Goal: Use online tool/utility: Utilize a website feature to perform a specific function

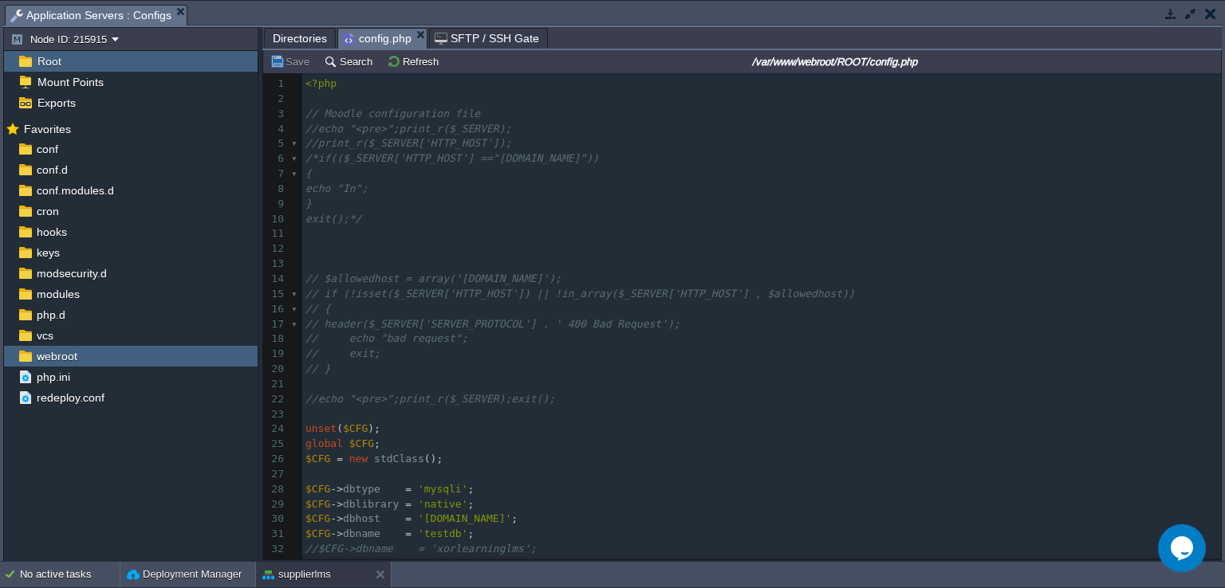
scroll to position [1515, 0]
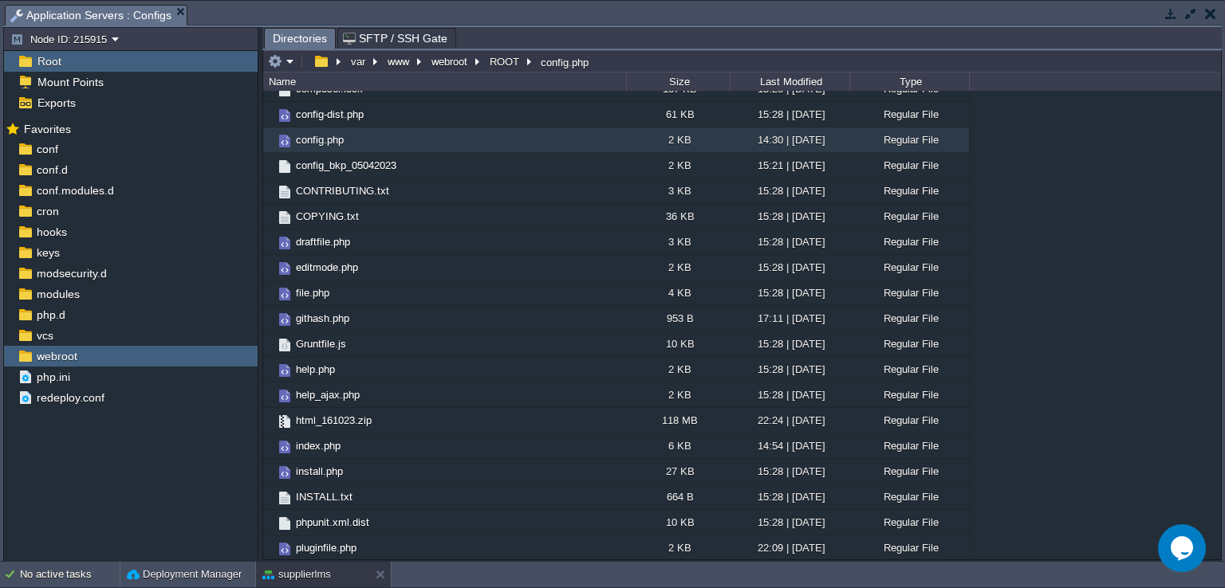
click at [1173, 11] on button "button" at bounding box center [1170, 13] width 14 height 14
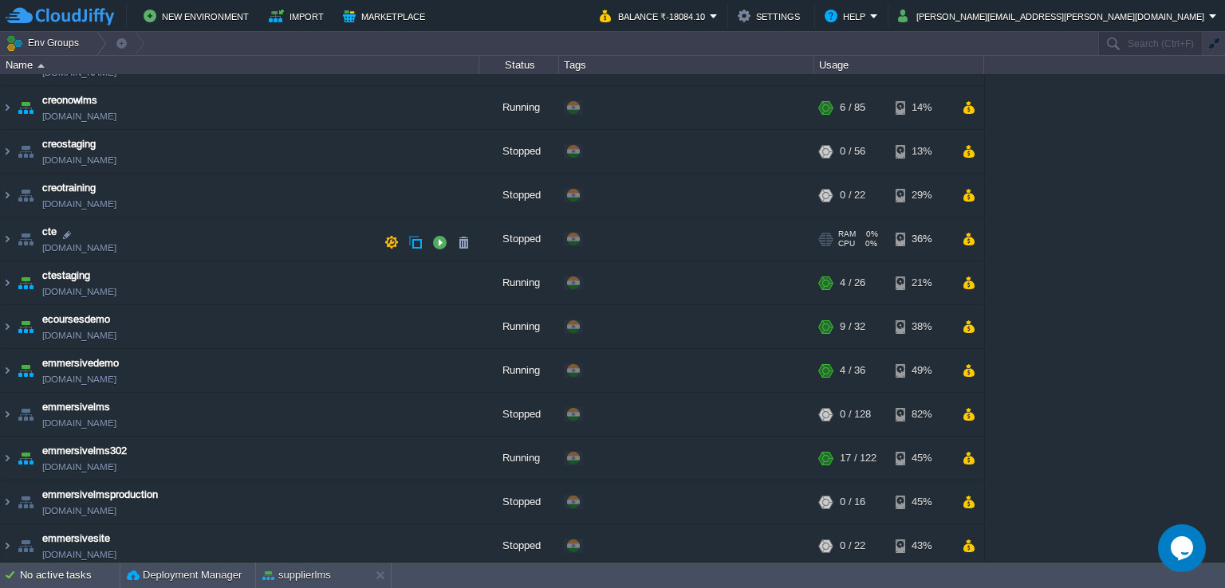
scroll to position [239, 0]
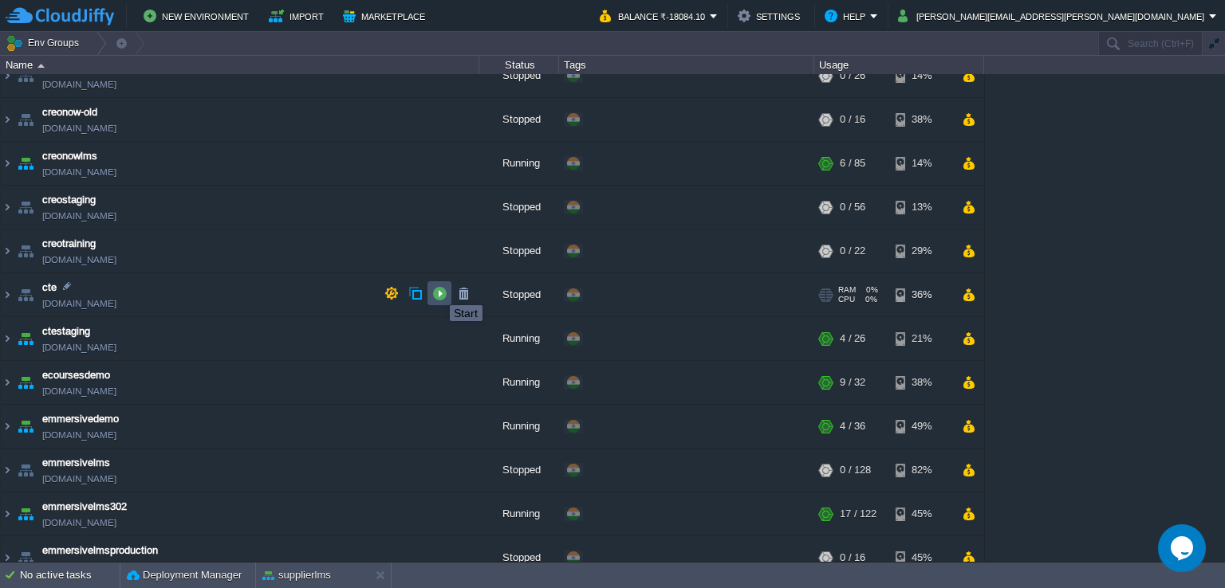
click at [438, 291] on button "button" at bounding box center [439, 293] width 14 height 14
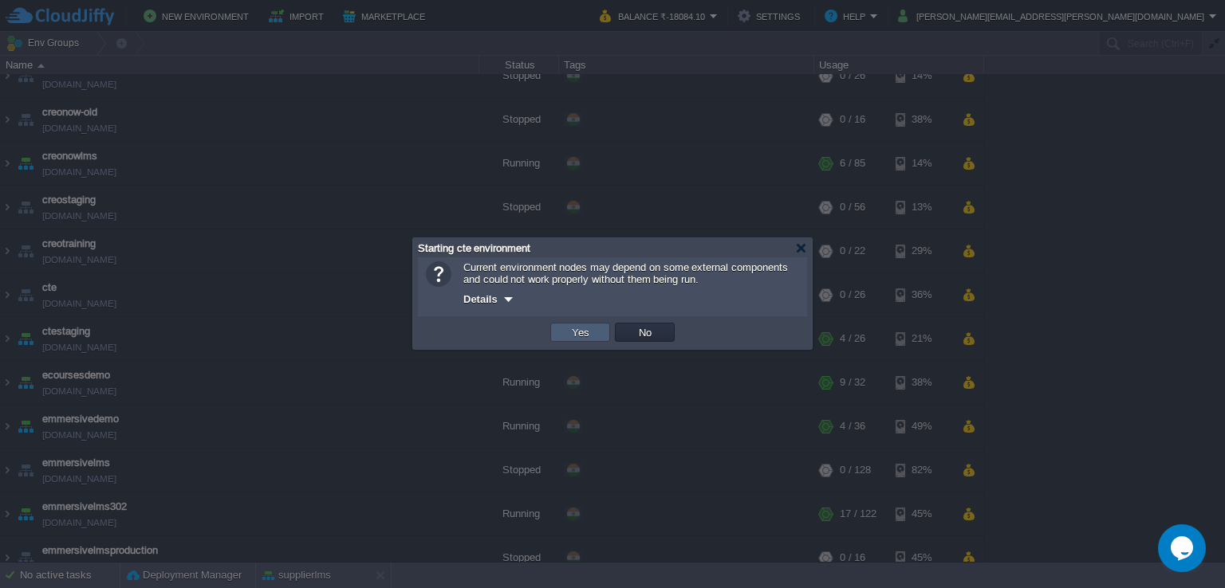
click at [593, 335] on td "Yes" at bounding box center [580, 332] width 60 height 19
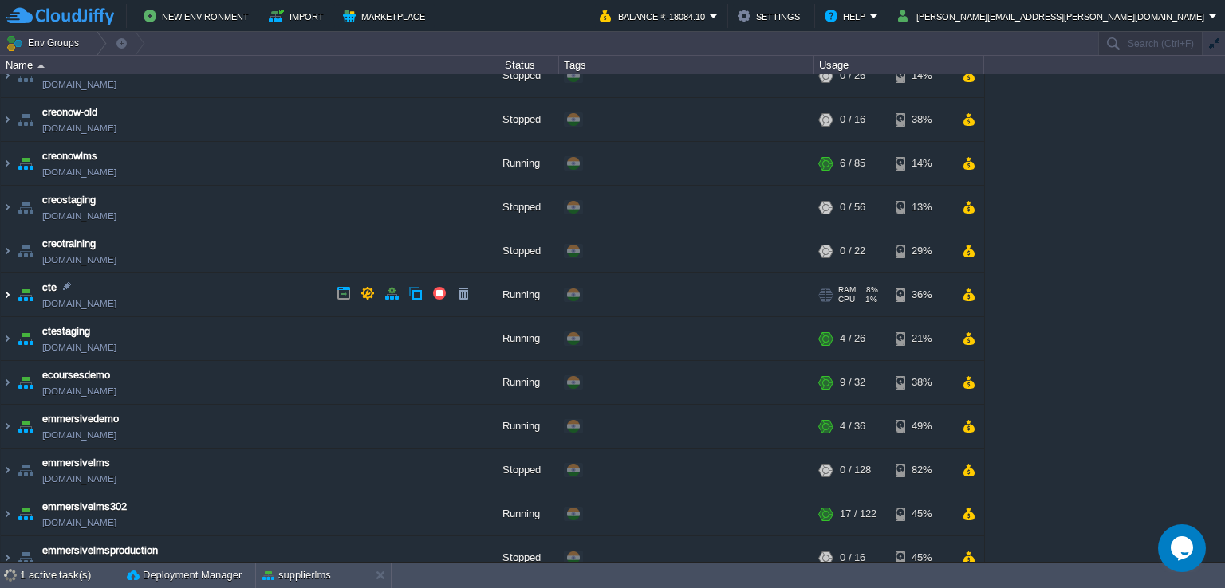
click at [3, 292] on img at bounding box center [7, 294] width 13 height 43
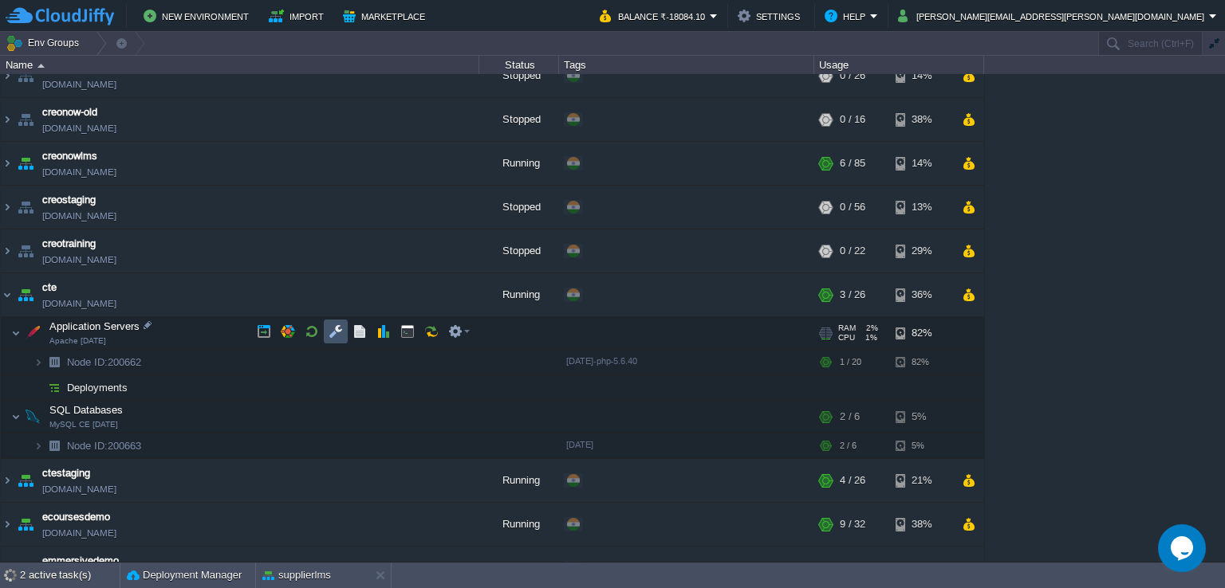
click at [334, 334] on button "button" at bounding box center [335, 331] width 14 height 14
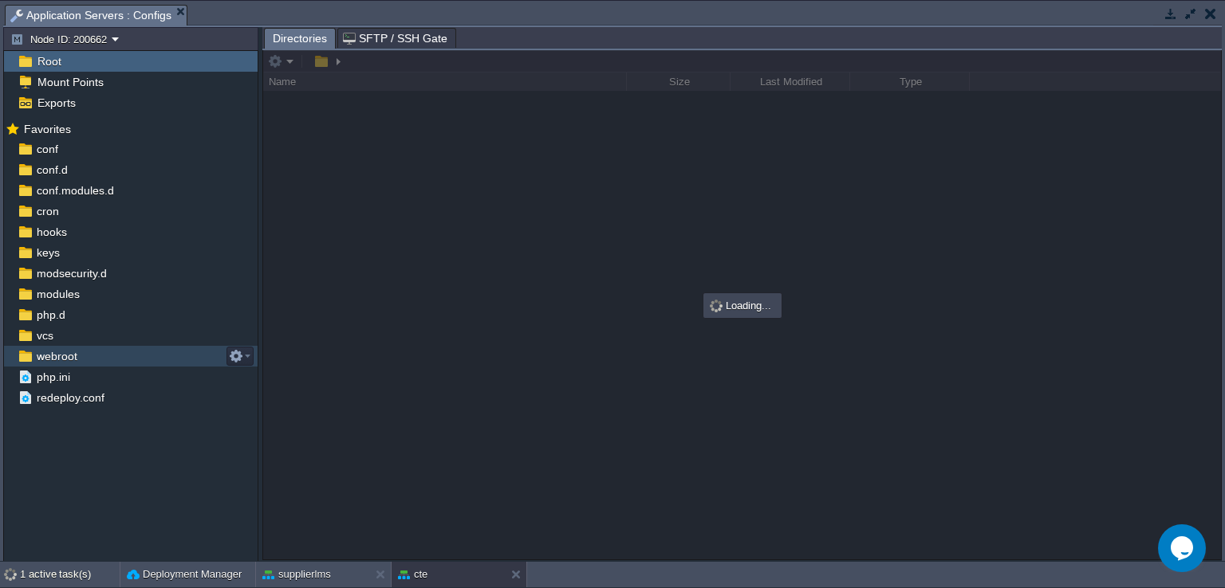
click at [76, 356] on span "webroot" at bounding box center [56, 356] width 46 height 14
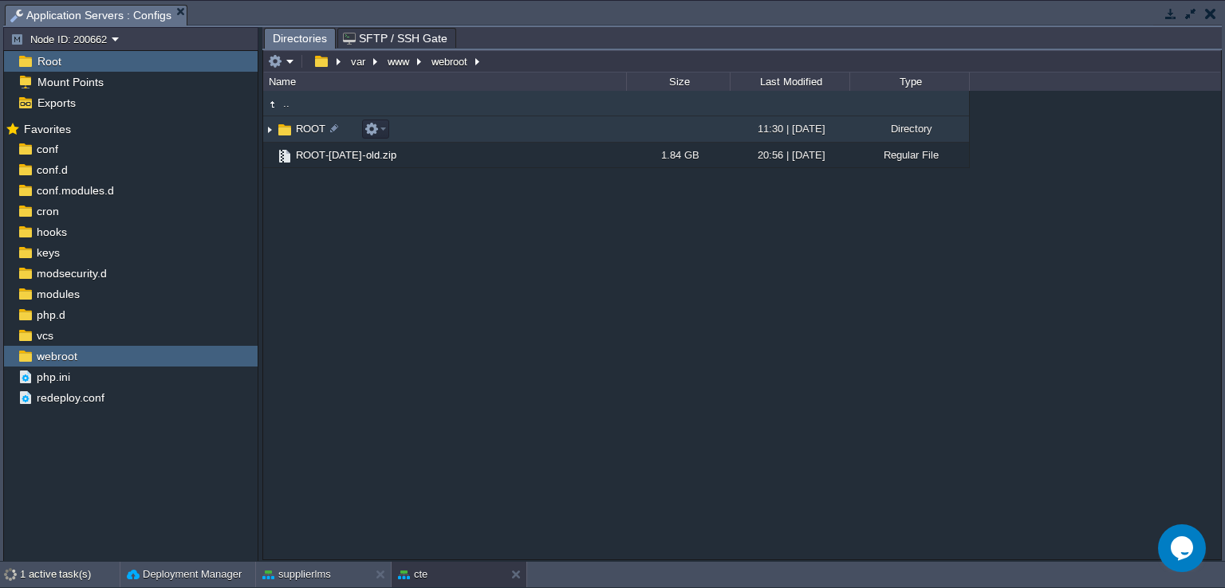
click at [303, 131] on span "ROOT" at bounding box center [310, 129] width 34 height 14
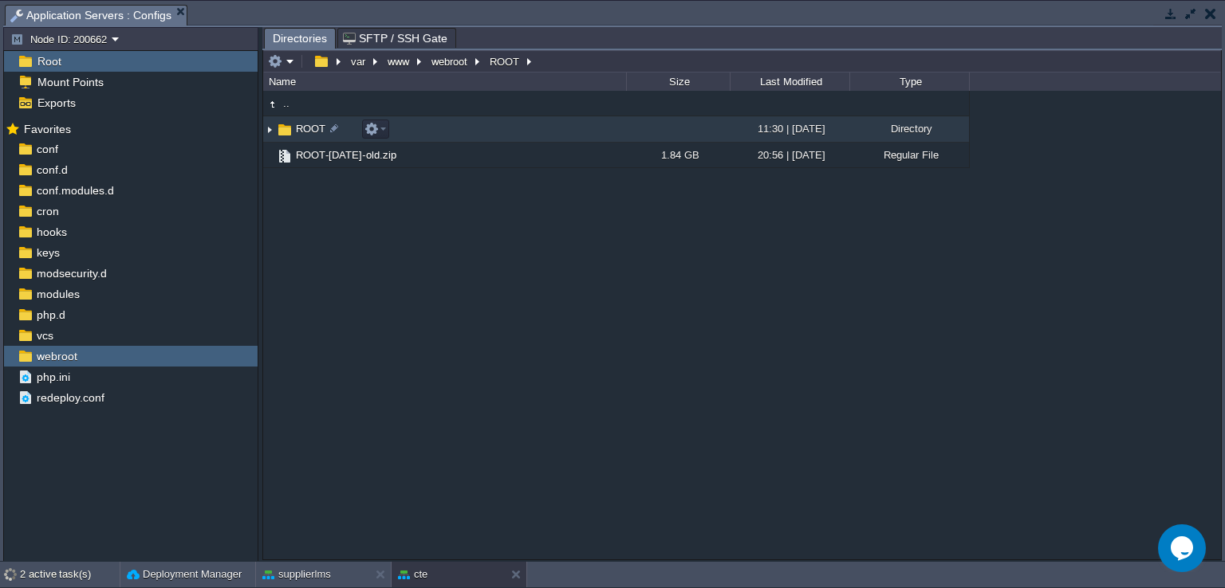
click at [303, 131] on span "ROOT" at bounding box center [310, 129] width 34 height 14
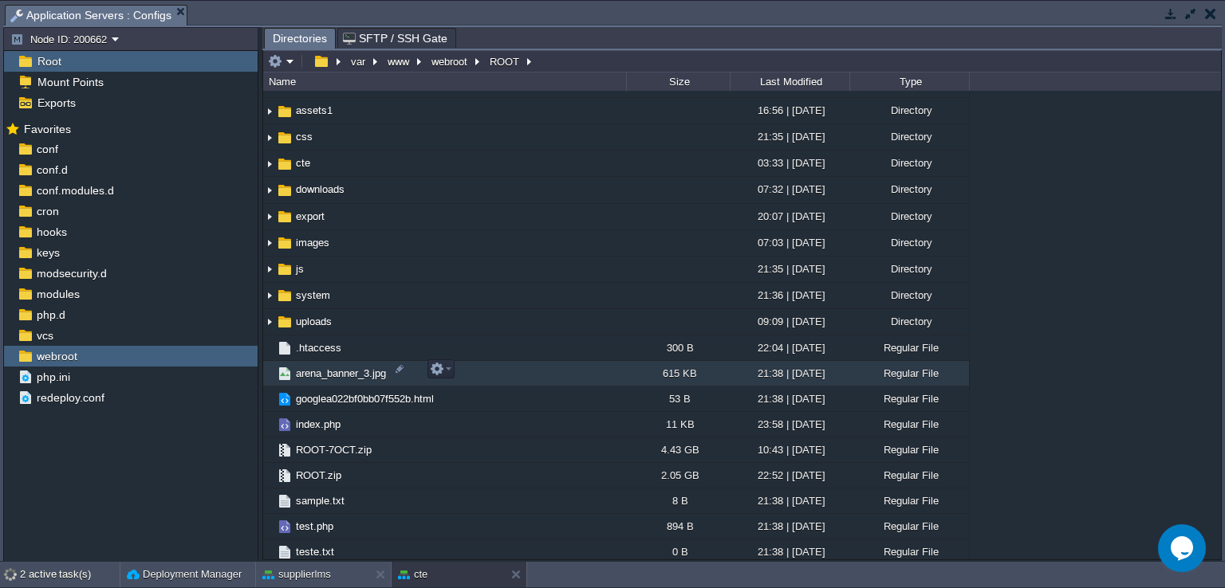
scroll to position [0, 0]
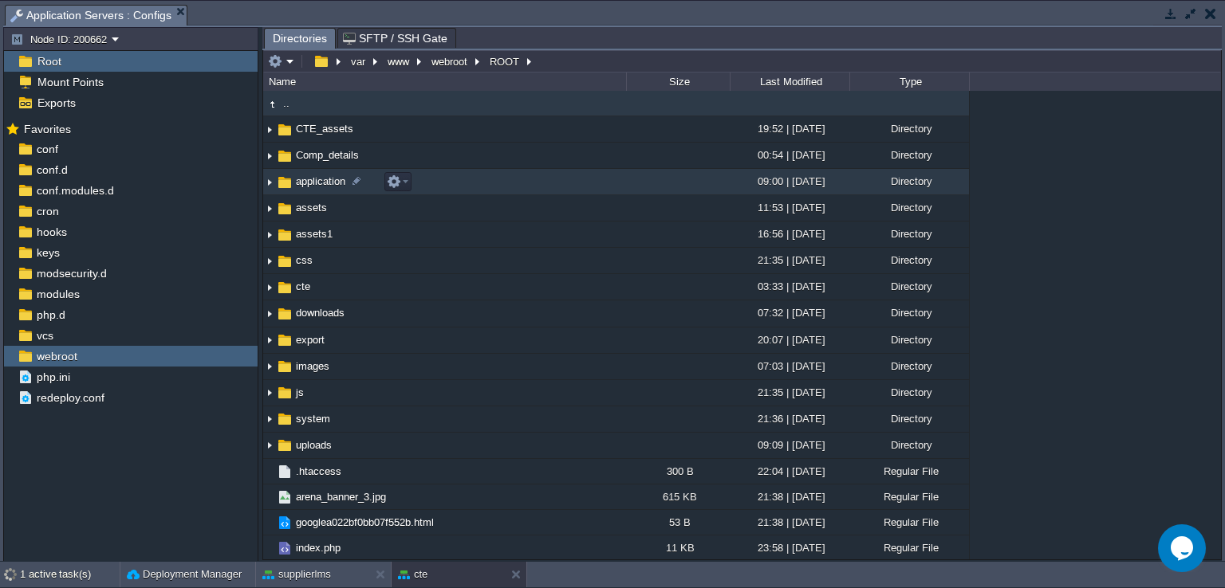
click at [322, 180] on span "application" at bounding box center [320, 182] width 54 height 14
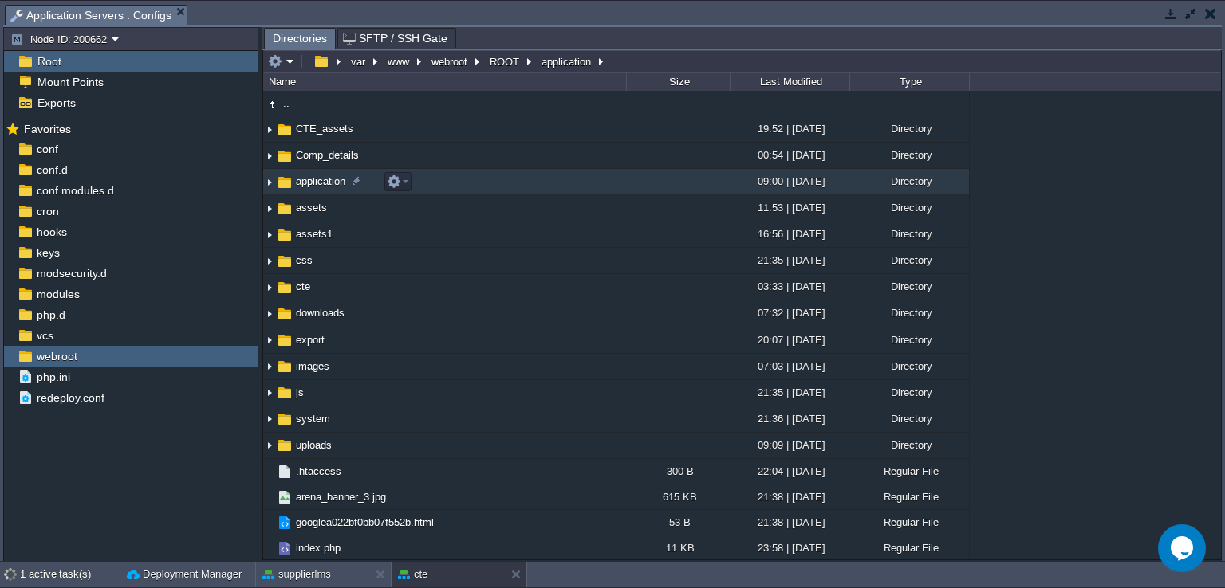
click at [322, 180] on span "application" at bounding box center [320, 182] width 54 height 14
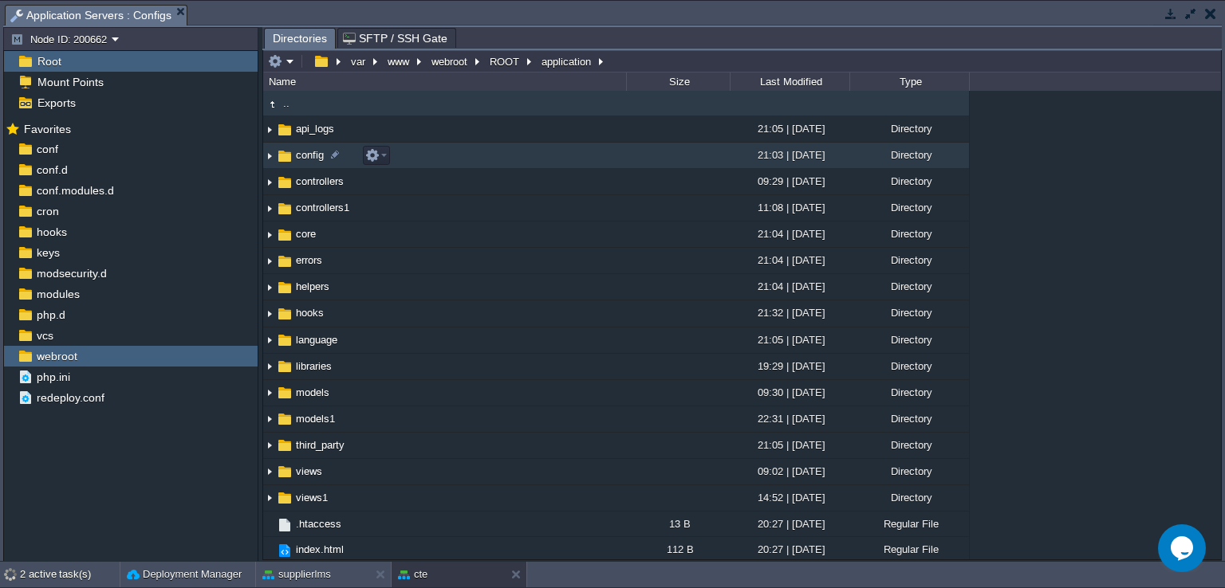
click at [317, 162] on link "config" at bounding box center [309, 155] width 33 height 14
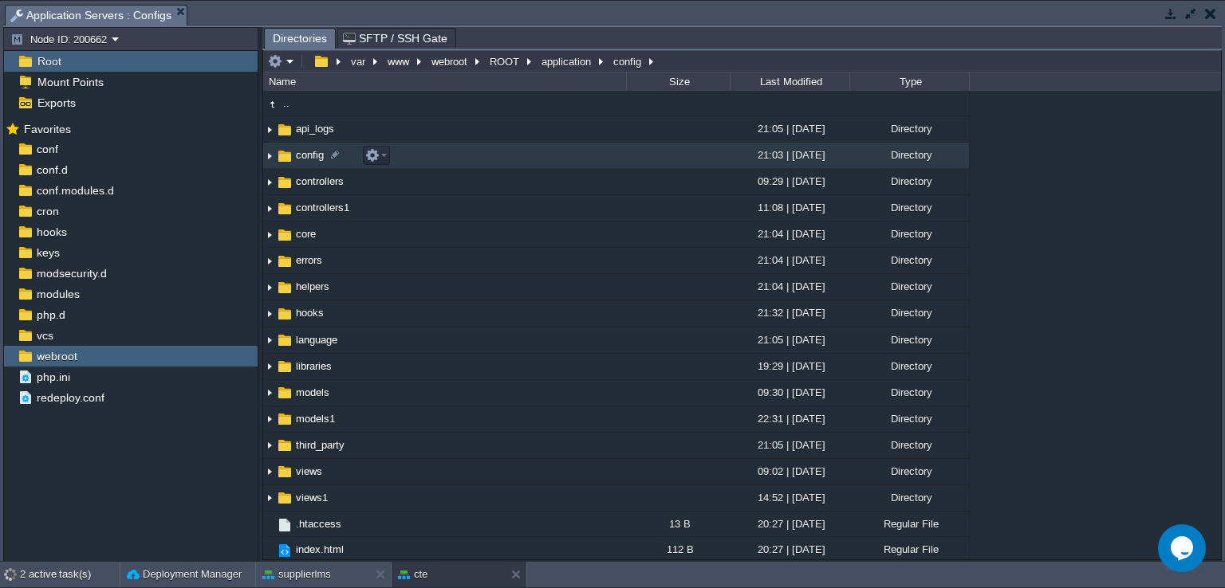
click at [316, 162] on span "config" at bounding box center [309, 155] width 33 height 14
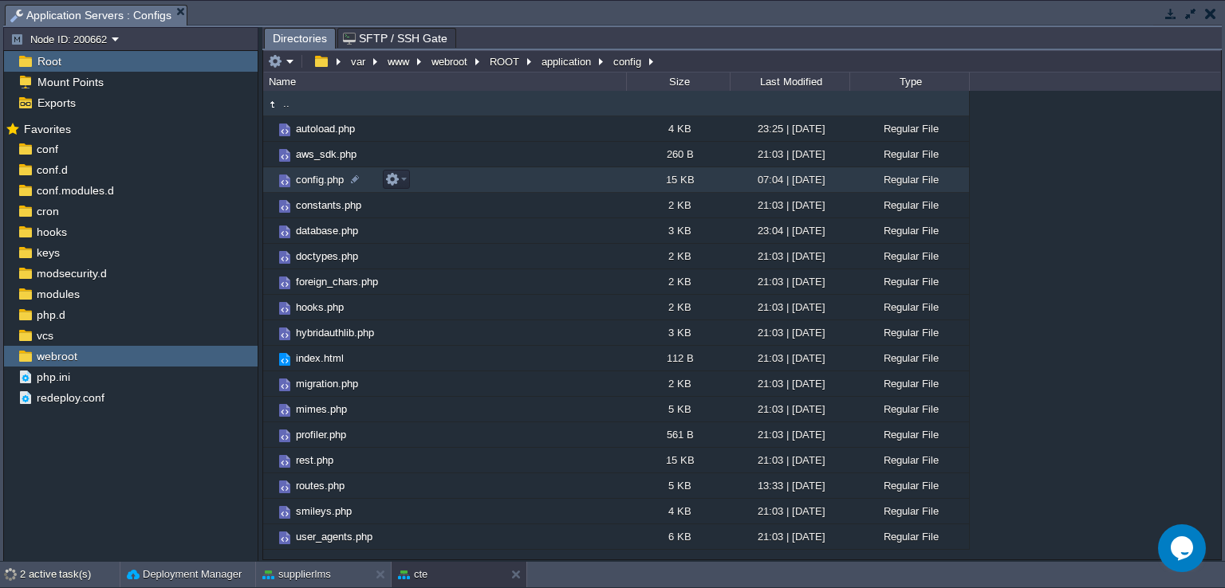
click at [328, 185] on span "config.php" at bounding box center [319, 180] width 53 height 14
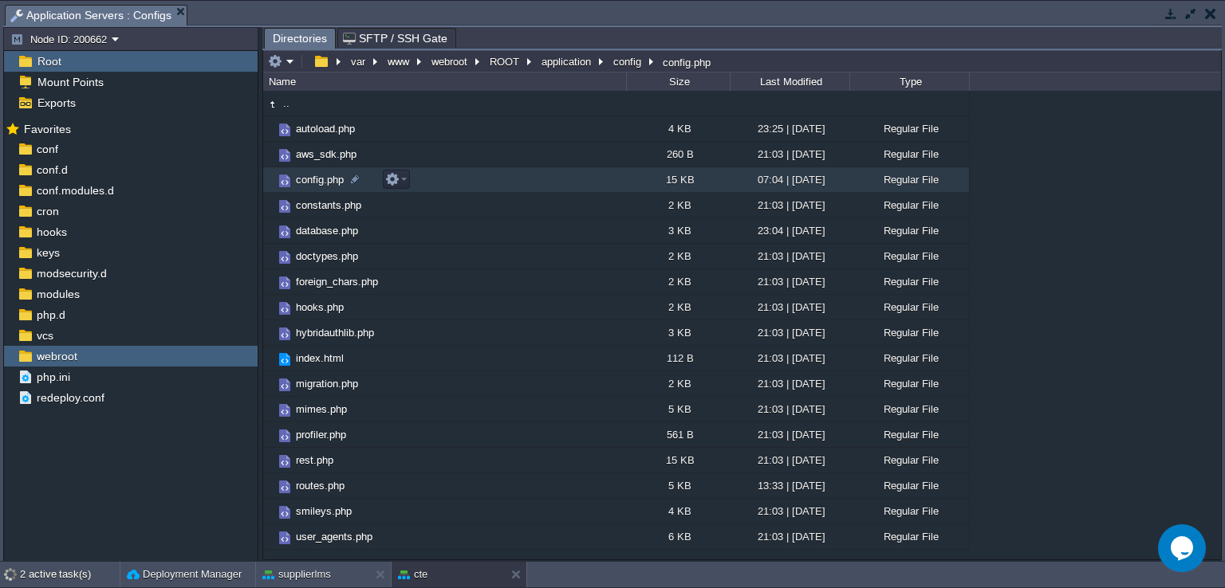
click at [328, 185] on span "config.php" at bounding box center [319, 180] width 53 height 14
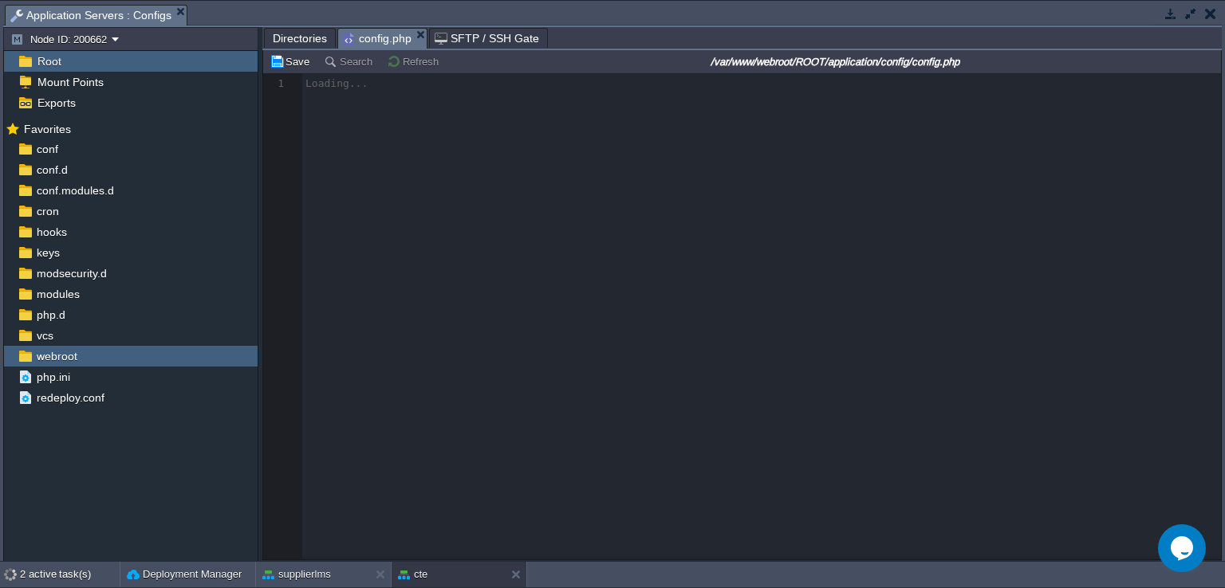
click at [304, 40] on span "Directories" at bounding box center [300, 38] width 54 height 19
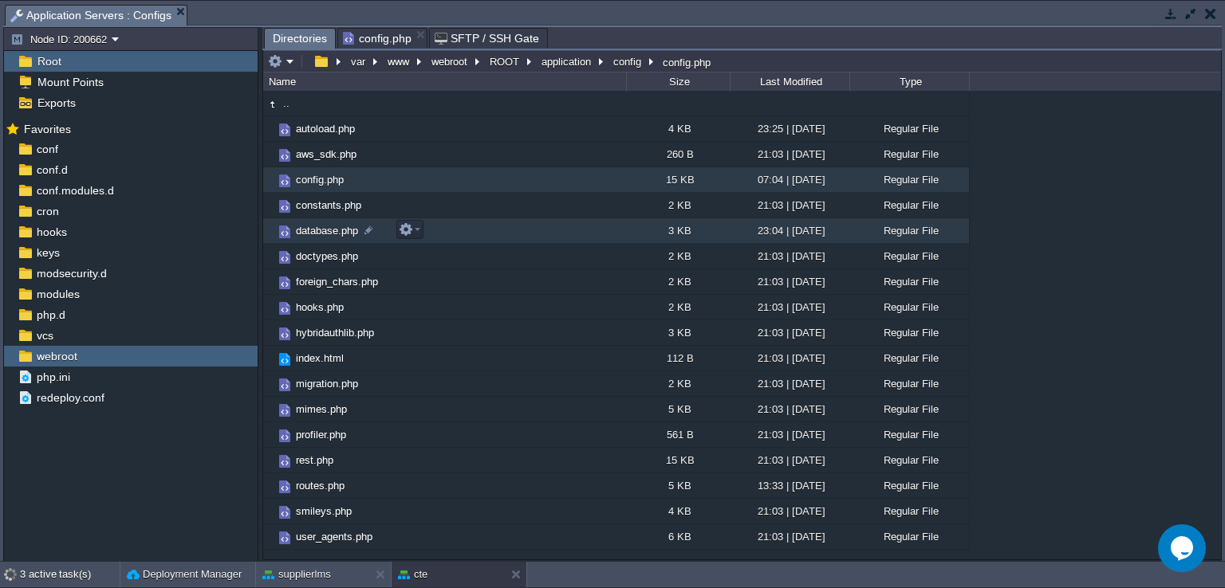
click at [326, 234] on span "database.php" at bounding box center [326, 231] width 67 height 14
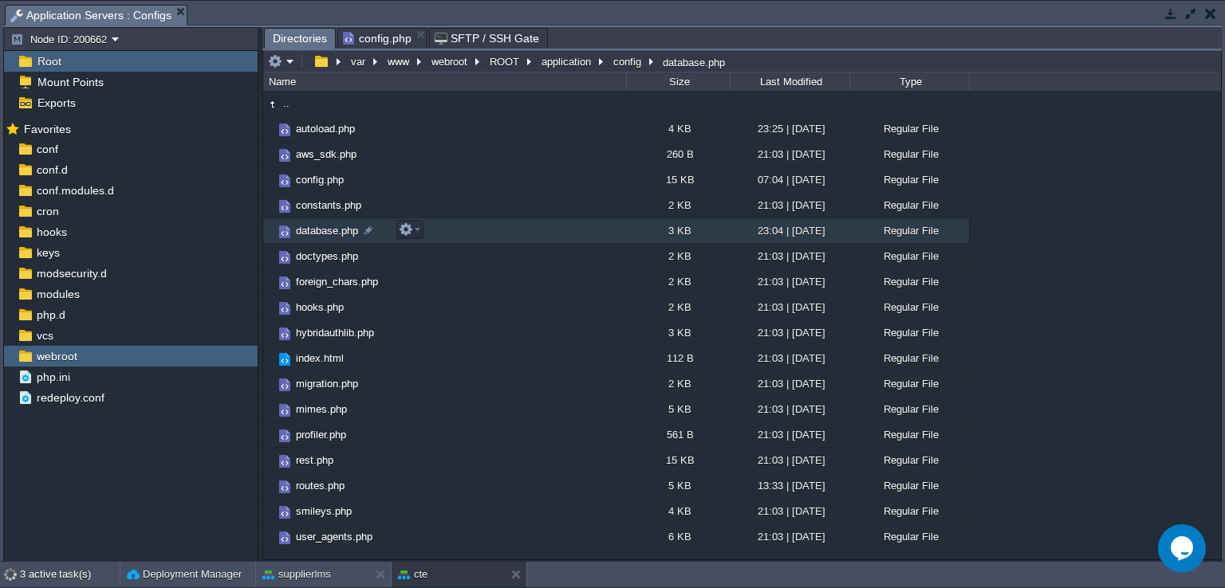
click at [326, 234] on span "database.php" at bounding box center [326, 231] width 67 height 14
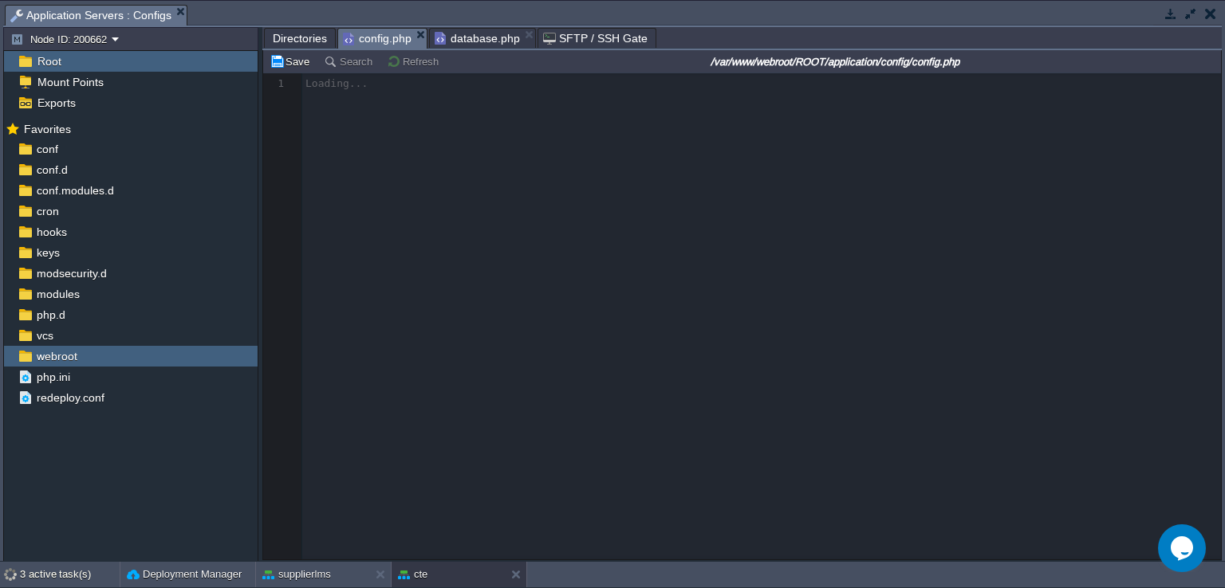
click at [392, 30] on span "config.php" at bounding box center [377, 39] width 69 height 20
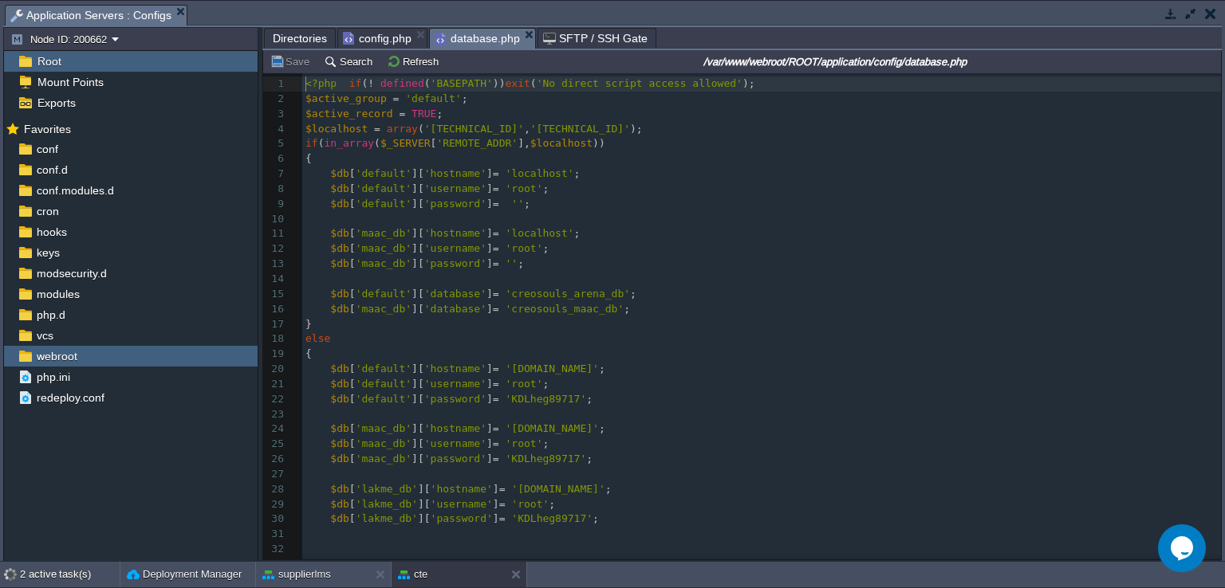
click at [471, 41] on span "database.php" at bounding box center [476, 39] width 85 height 20
click at [1169, 10] on button "button" at bounding box center [1170, 13] width 14 height 14
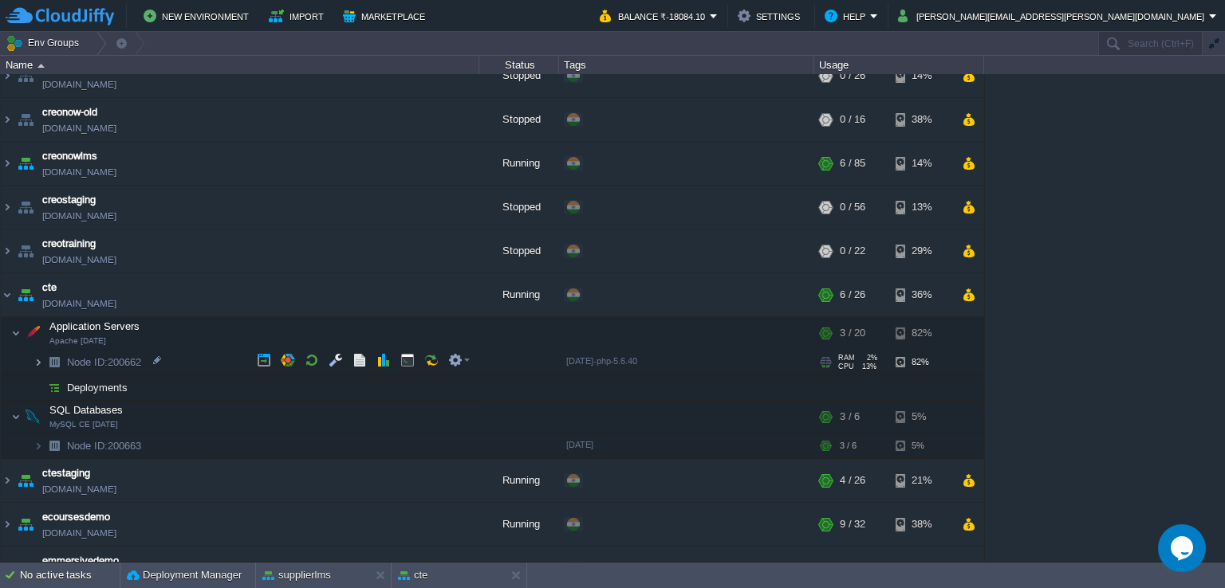
click at [38, 354] on img at bounding box center [38, 362] width 10 height 25
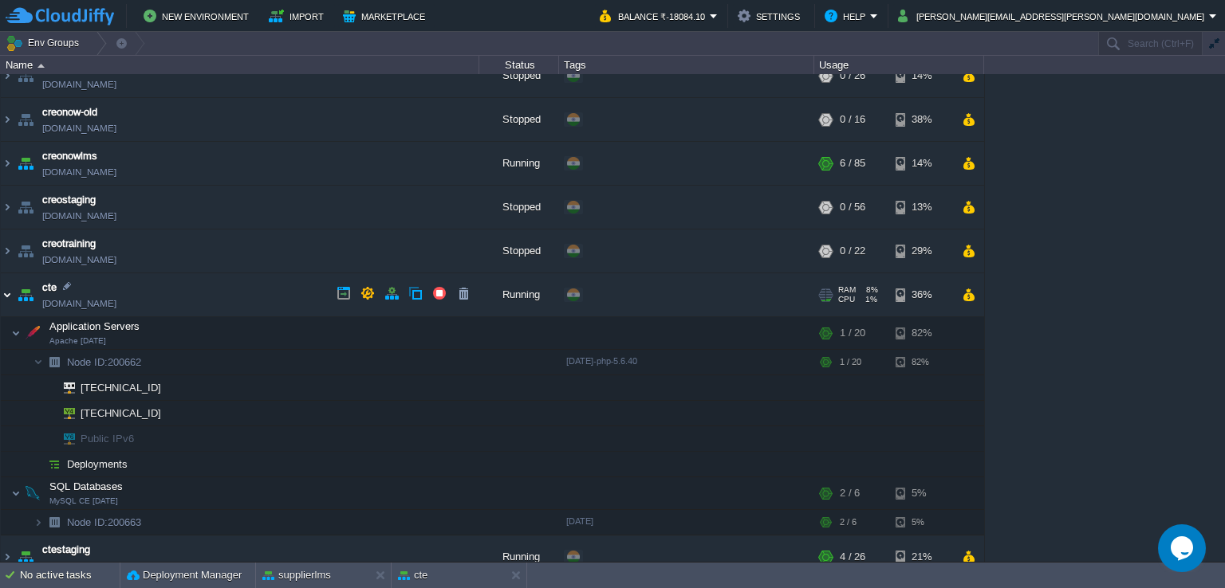
click at [10, 293] on img at bounding box center [7, 294] width 13 height 43
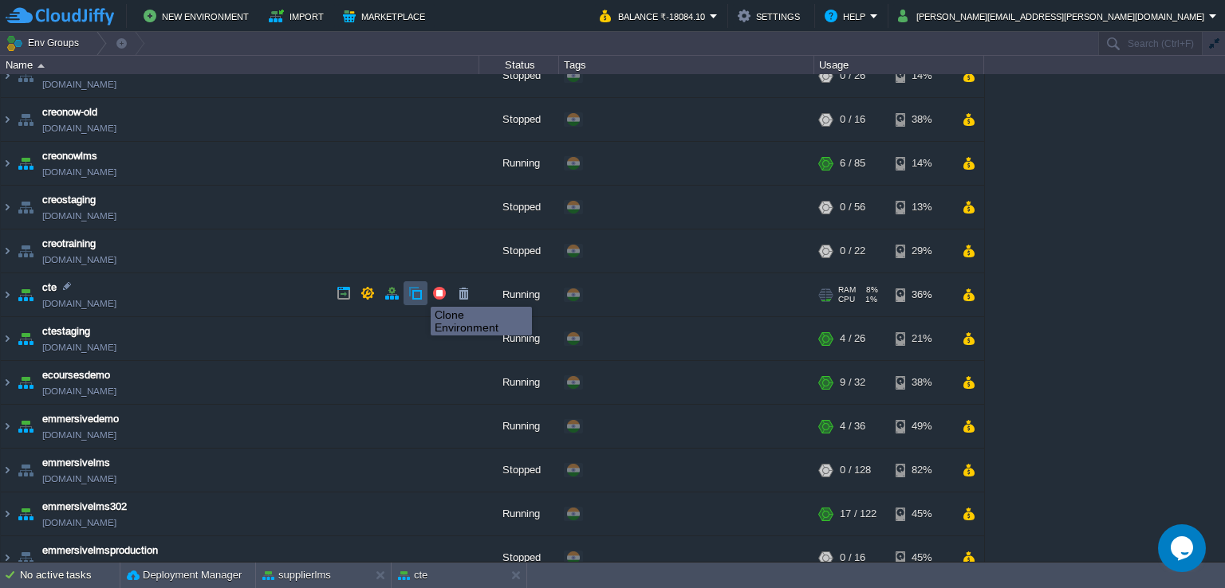
click at [419, 293] on button "button" at bounding box center [415, 293] width 14 height 14
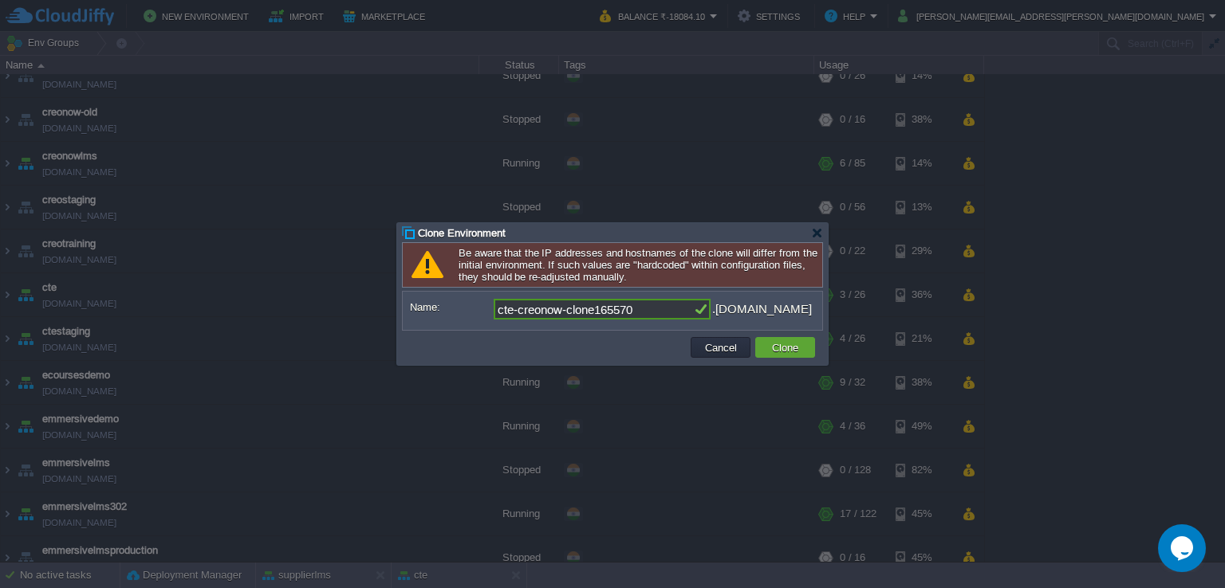
drag, startPoint x: 645, startPoint y: 309, endPoint x: 493, endPoint y: 308, distance: 152.3
click at [493, 308] on input "cte-creonow-clone165570" at bounding box center [592, 309] width 199 height 21
paste input "o4G+UlQ&hO"
type input "o4G+UlQ&hO"
click at [625, 309] on input "o4G+UlQ&hO" at bounding box center [592, 309] width 199 height 21
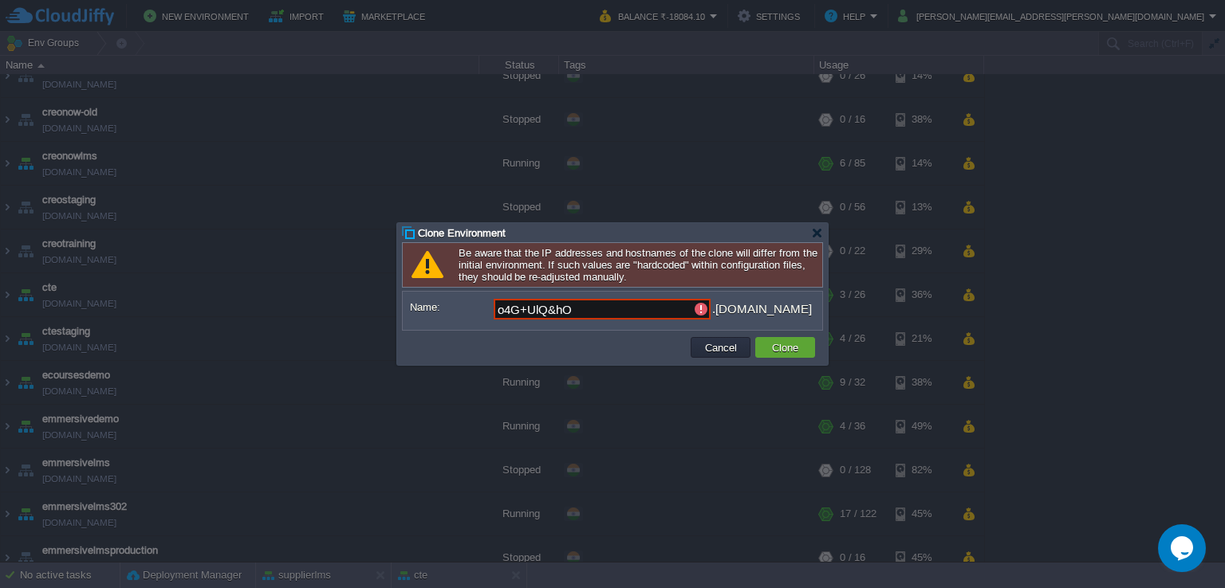
click at [625, 309] on input "o4G+UlQ&hO" at bounding box center [592, 309] width 199 height 21
paste input "elkgrovecity"
type input "elkgrovecity"
click at [806, 348] on td "Clone" at bounding box center [785, 347] width 60 height 21
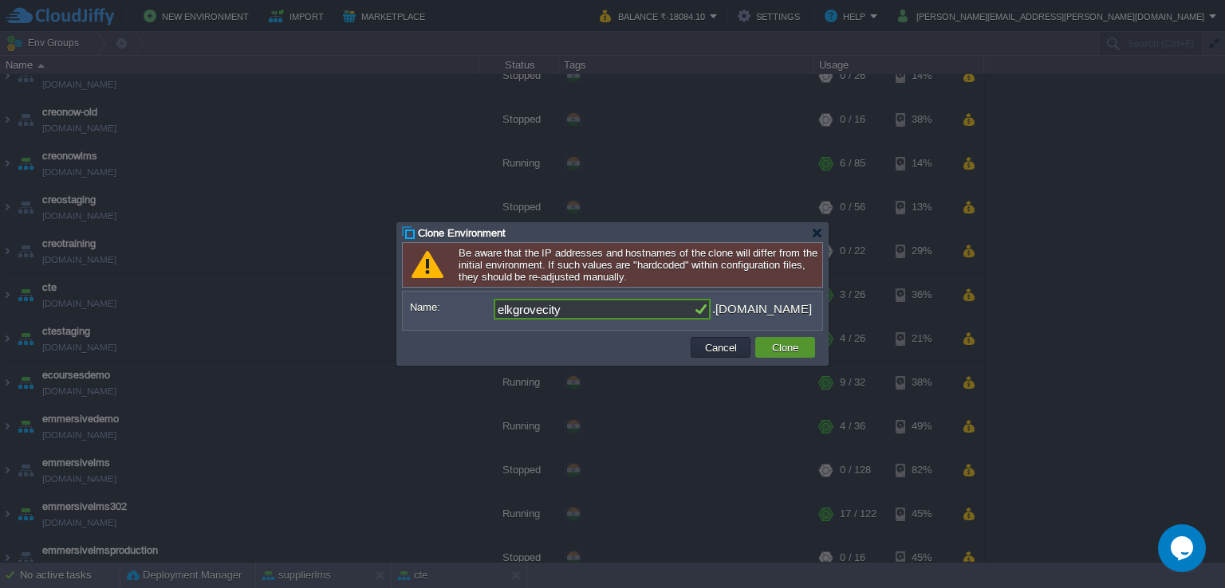
scroll to position [165, 0]
